Goal: Find specific page/section: Find specific page/section

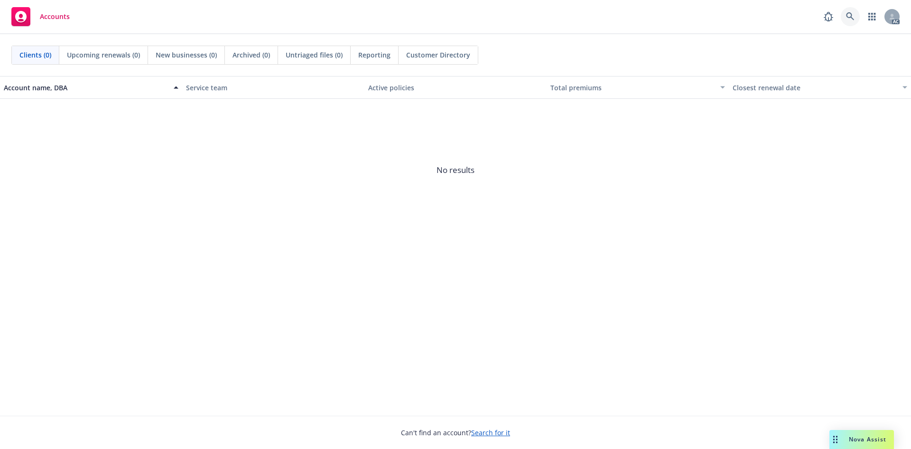
click at [852, 14] on icon at bounding box center [850, 16] width 9 height 9
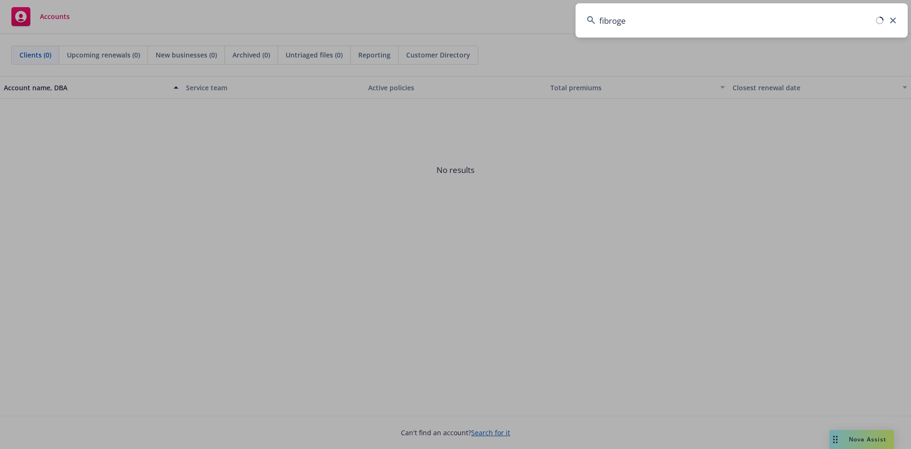
type input "fibrogen"
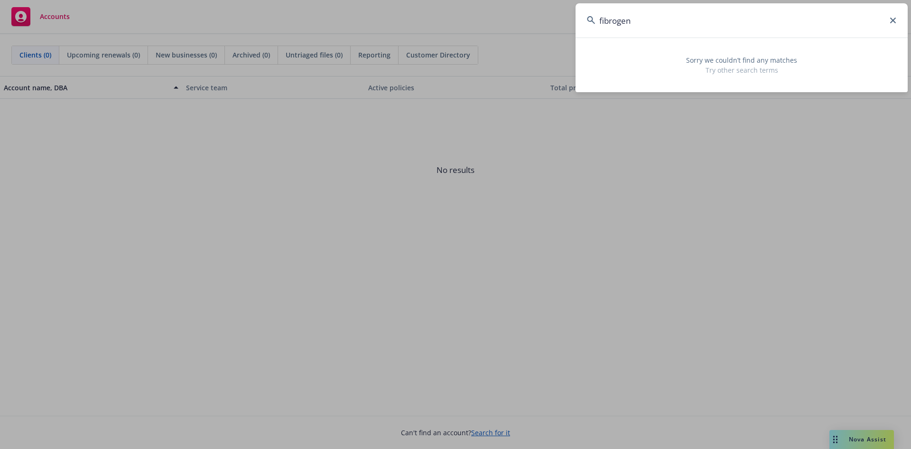
click at [682, 32] on input "fibrogen" at bounding box center [742, 20] width 332 height 34
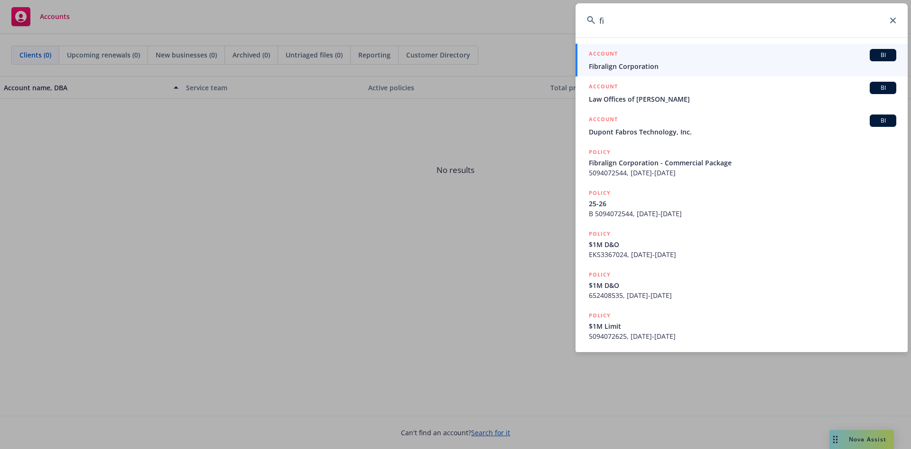
type input "f"
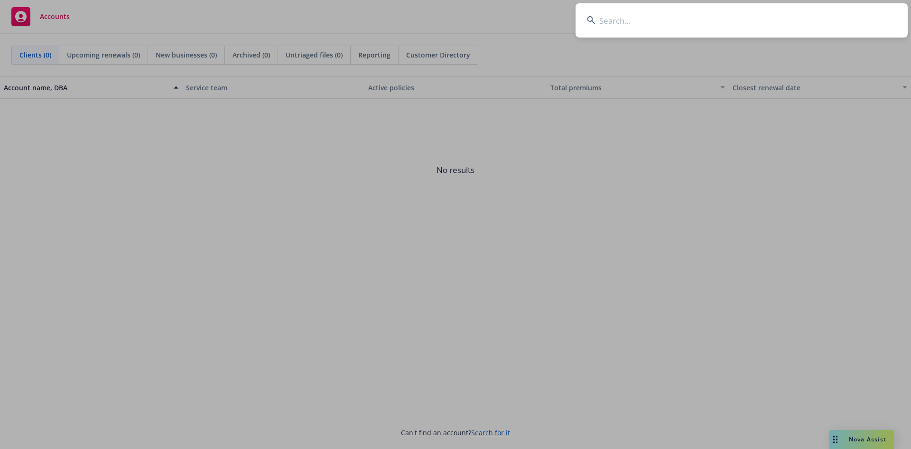
click at [719, 18] on input at bounding box center [742, 20] width 332 height 34
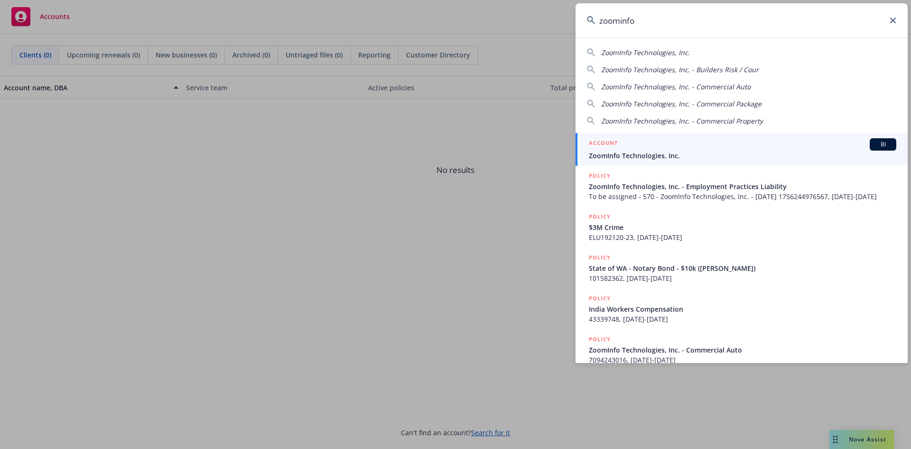
type input "zoominfo"
click at [677, 144] on div "ACCOUNT BI" at bounding box center [743, 144] width 308 height 12
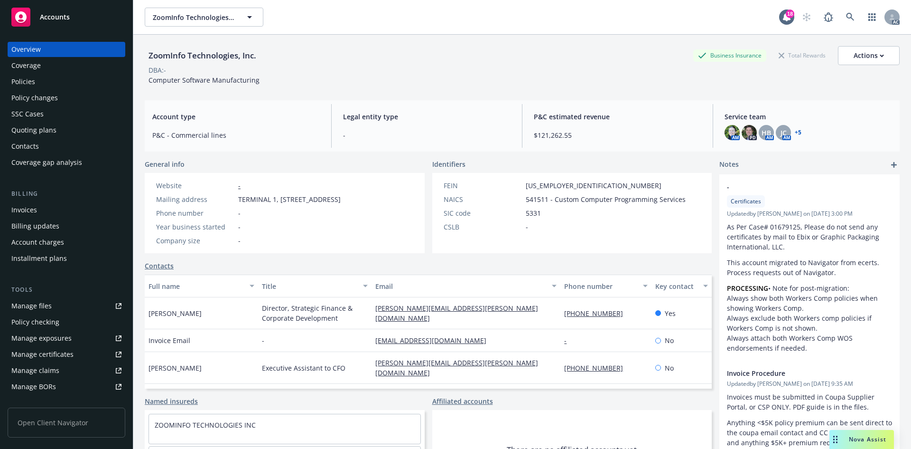
click at [75, 216] on div "Invoices" at bounding box center [66, 209] width 110 height 15
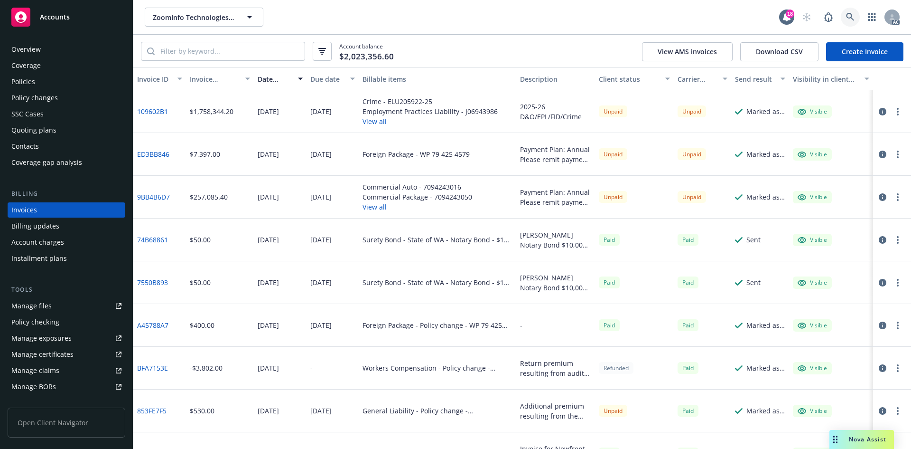
click at [857, 14] on link at bounding box center [850, 17] width 19 height 19
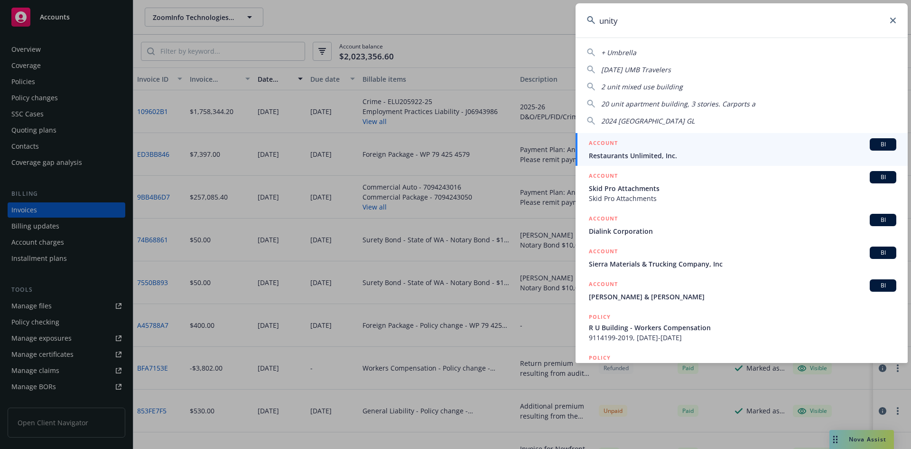
type input "unity t"
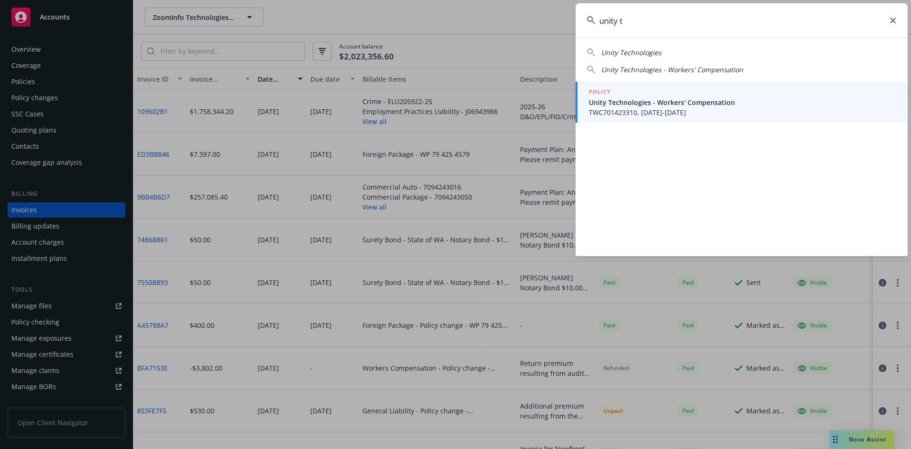
drag, startPoint x: 639, startPoint y: 24, endPoint x: 568, endPoint y: 29, distance: 71.4
click at [568, 29] on div "unity t Unity Technologies Unity Technologies - Workers' Compensation POLICY Un…" at bounding box center [455, 224] width 911 height 449
